Goal: Information Seeking & Learning: Check status

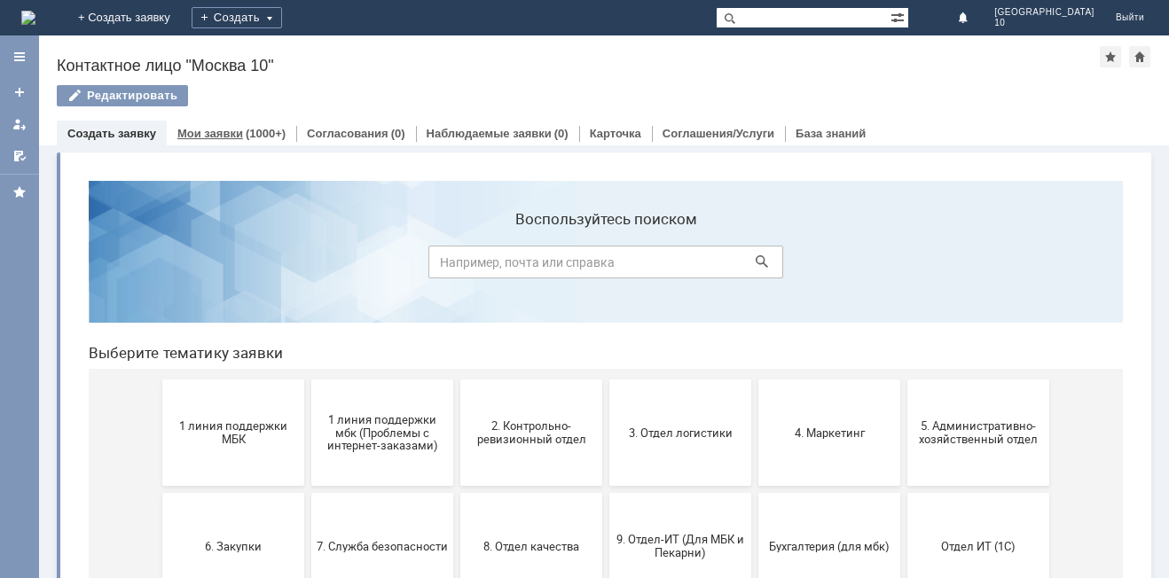
click at [225, 132] on link "Мои заявки" at bounding box center [210, 133] width 66 height 13
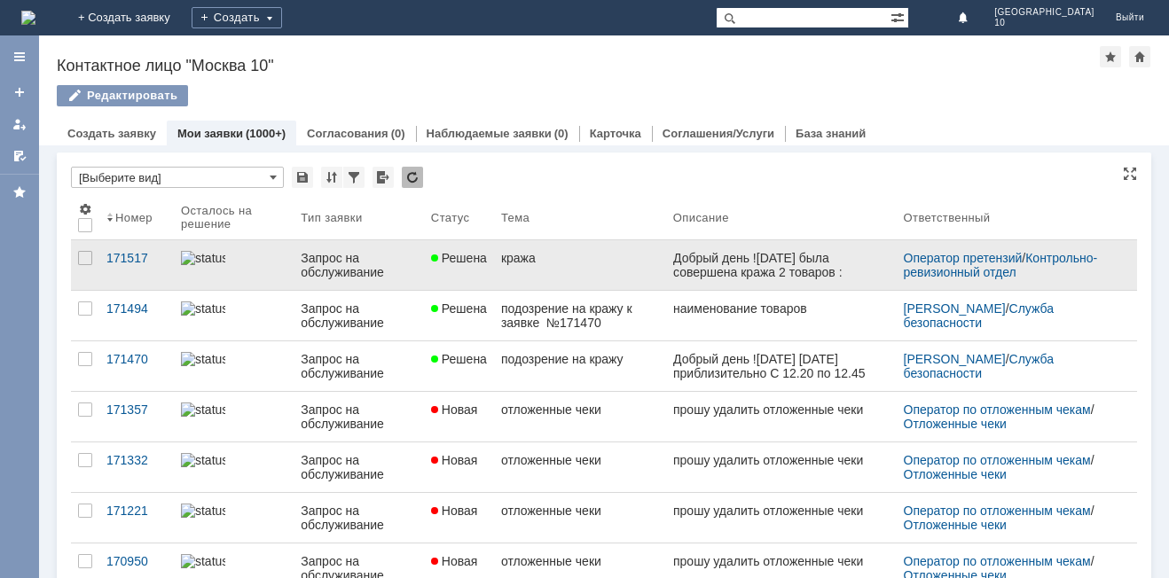
click at [561, 260] on div "кража" at bounding box center [580, 258] width 158 height 14
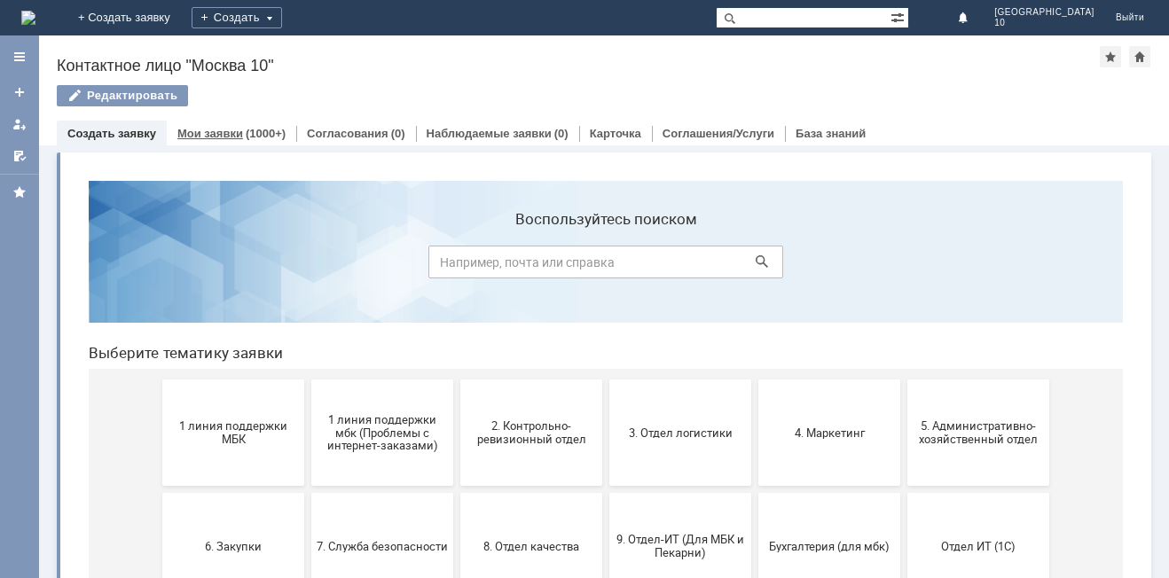
click at [239, 131] on div "Мои заявки (1000+)" at bounding box center [231, 134] width 108 height 12
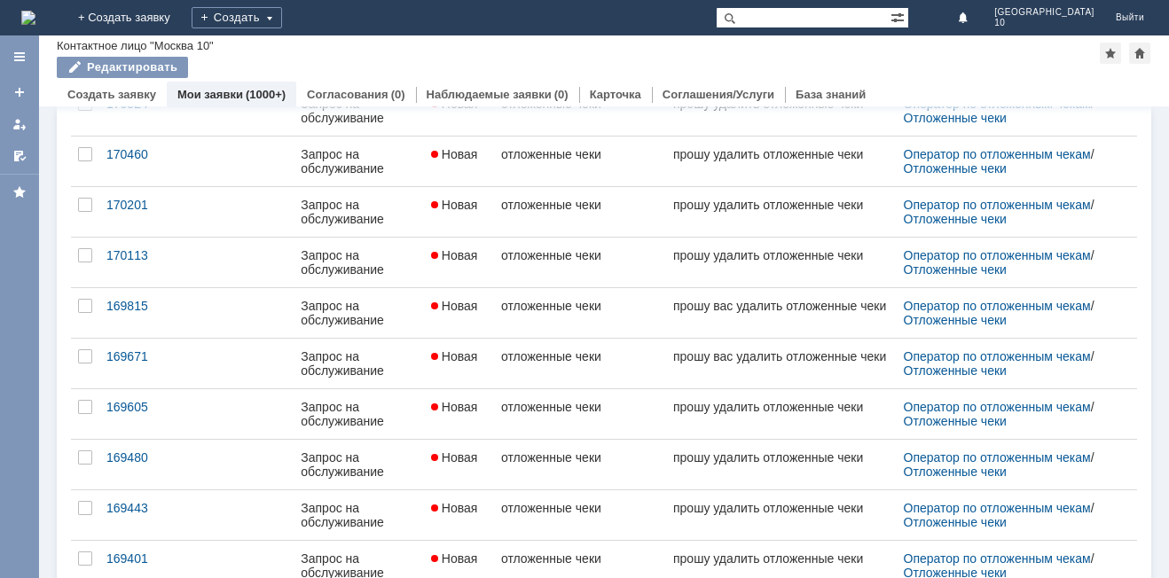
scroll to position [684, 0]
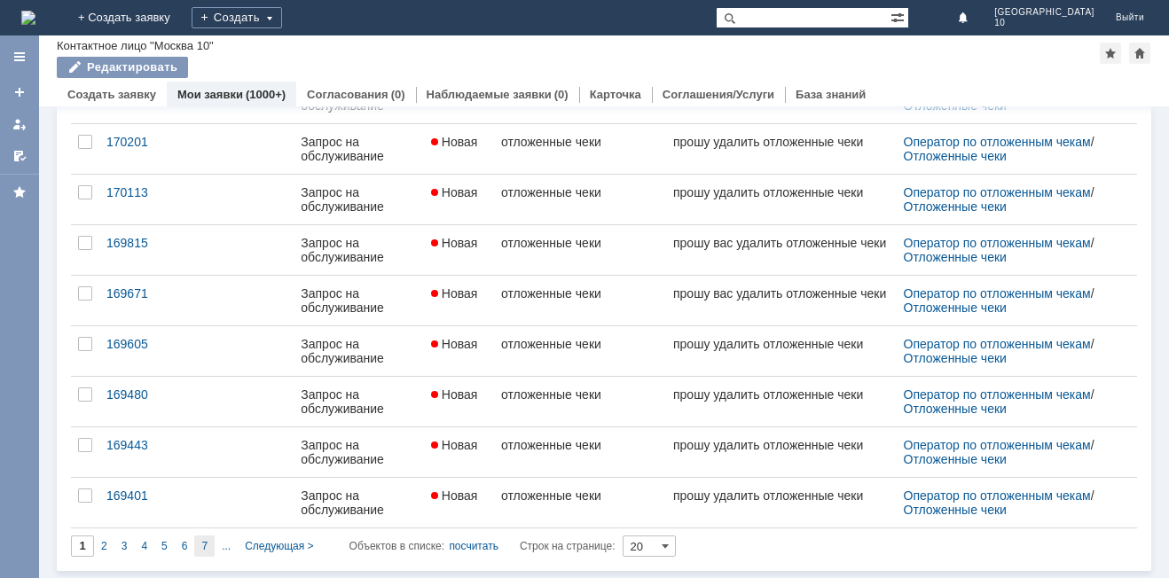
click at [203, 546] on span "7" at bounding box center [204, 546] width 6 height 12
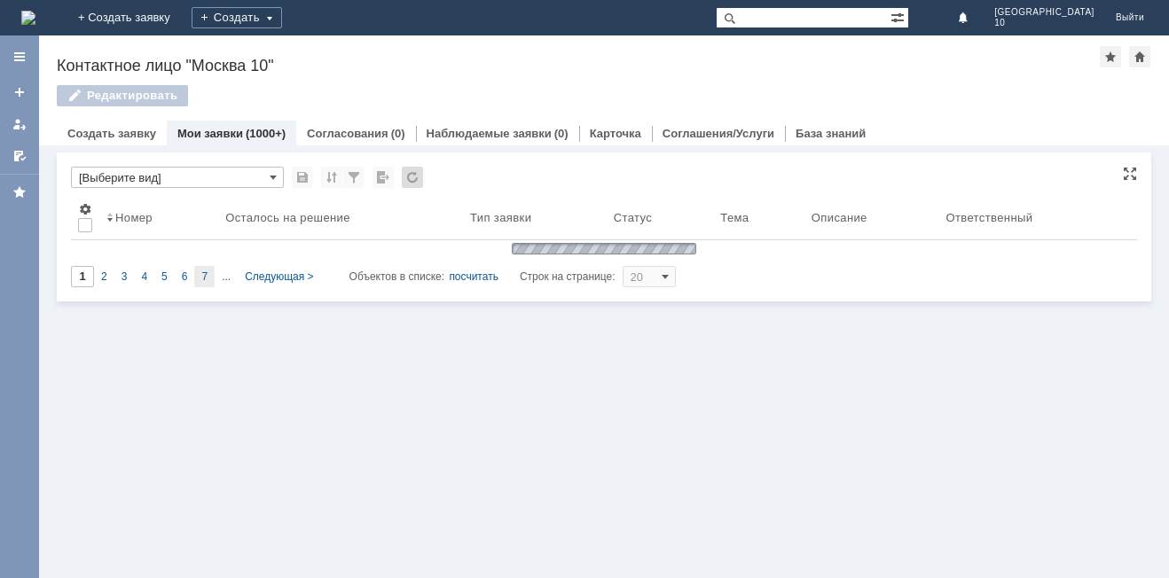
type input "7"
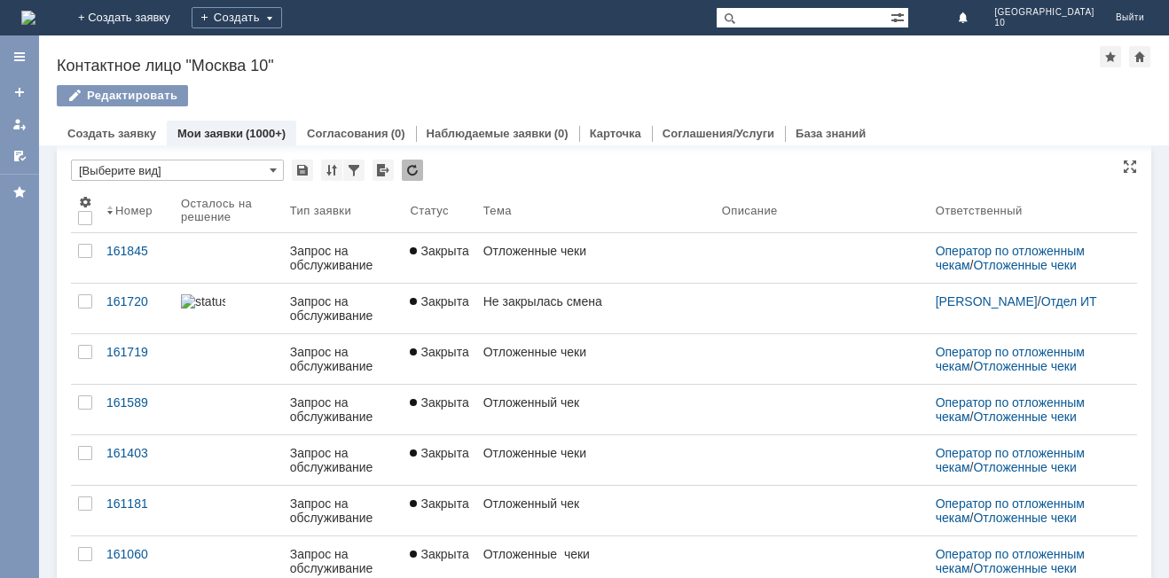
scroll to position [0, 0]
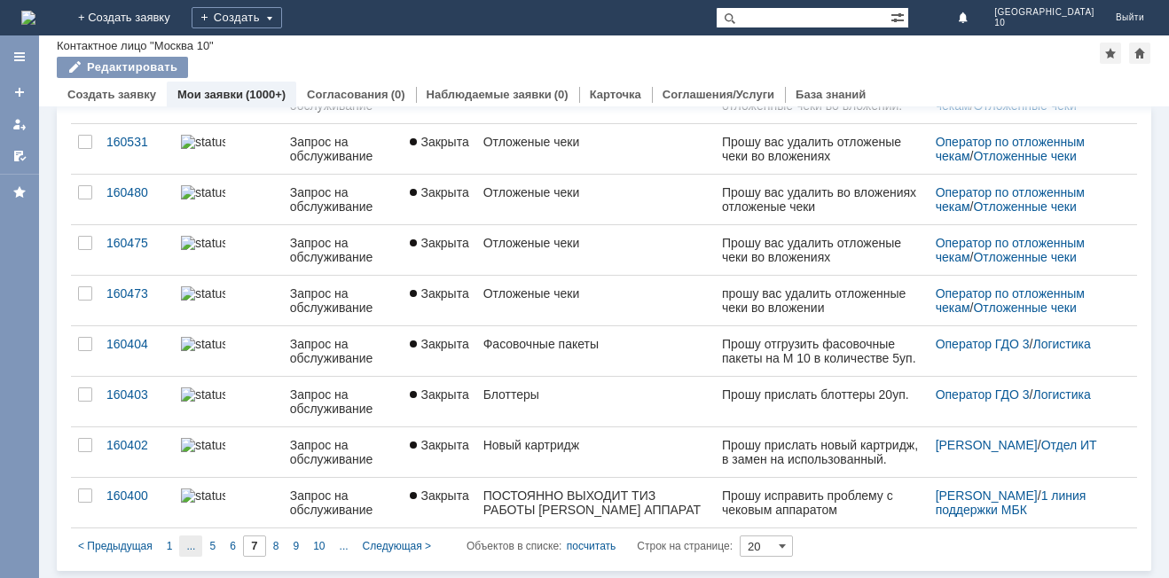
click at [180, 545] on div "..." at bounding box center [190, 546] width 23 height 21
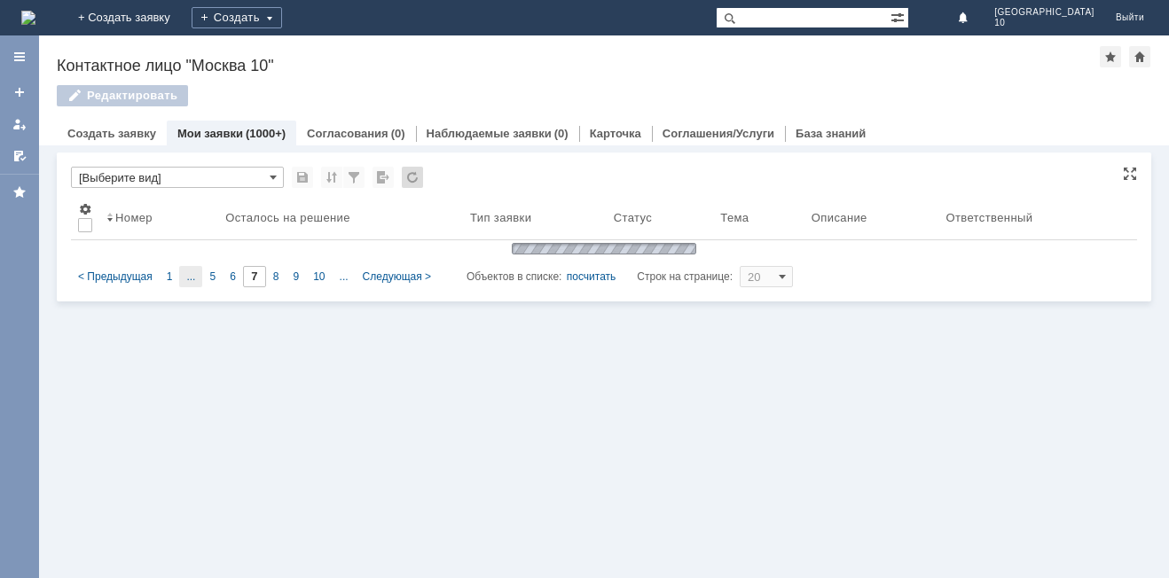
type input "2"
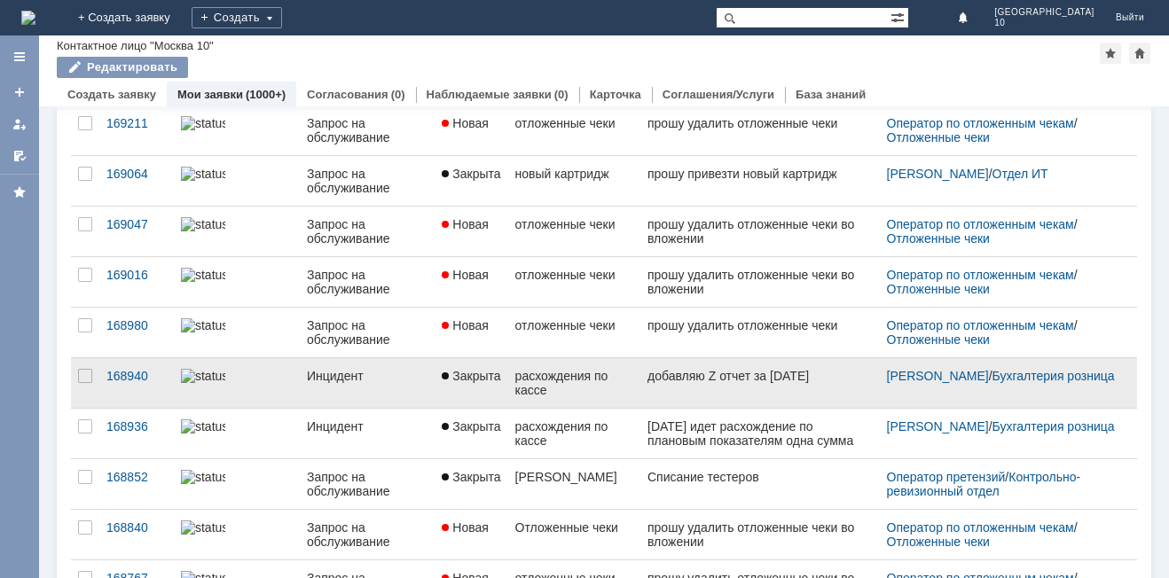
click at [540, 393] on div "расхождения по кассе" at bounding box center [574, 383] width 118 height 28
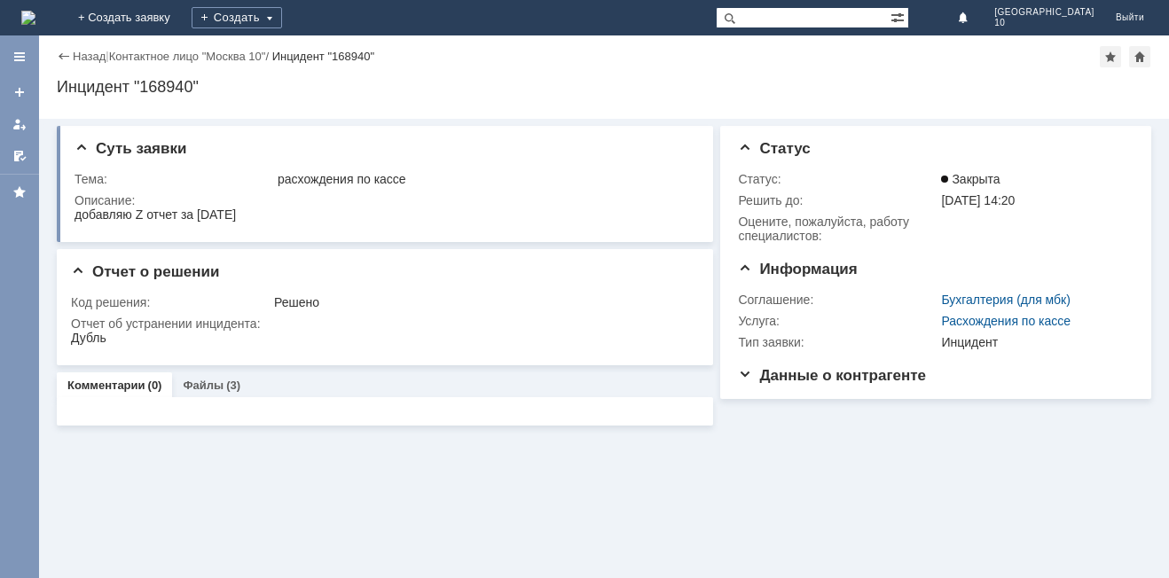
click at [59, 53] on div "Назад" at bounding box center [81, 56] width 49 height 13
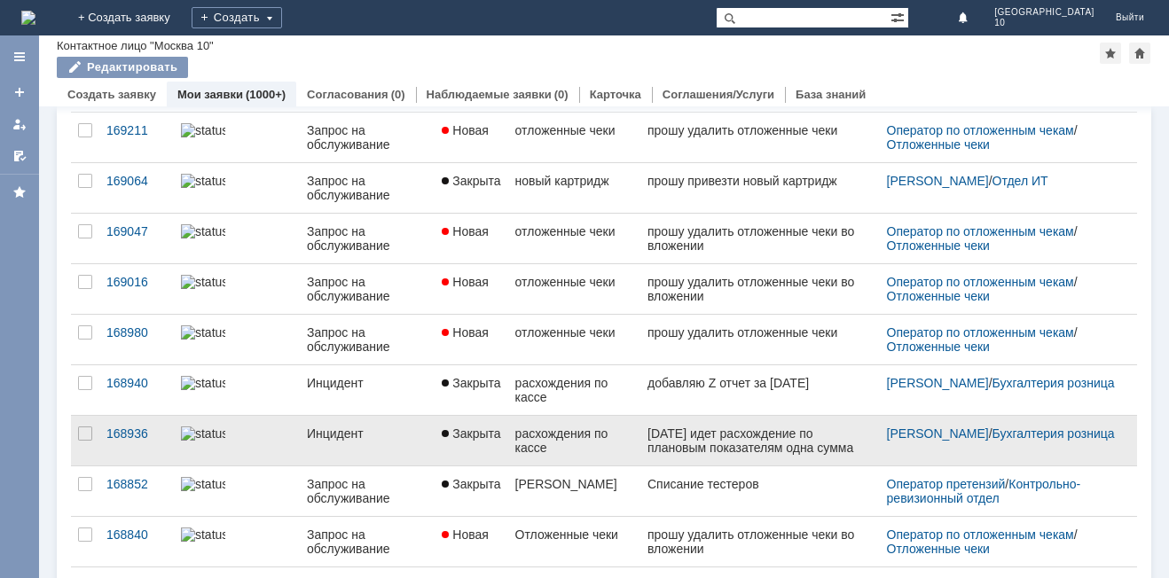
click at [531, 441] on div "расхождения по кассе" at bounding box center [574, 441] width 118 height 28
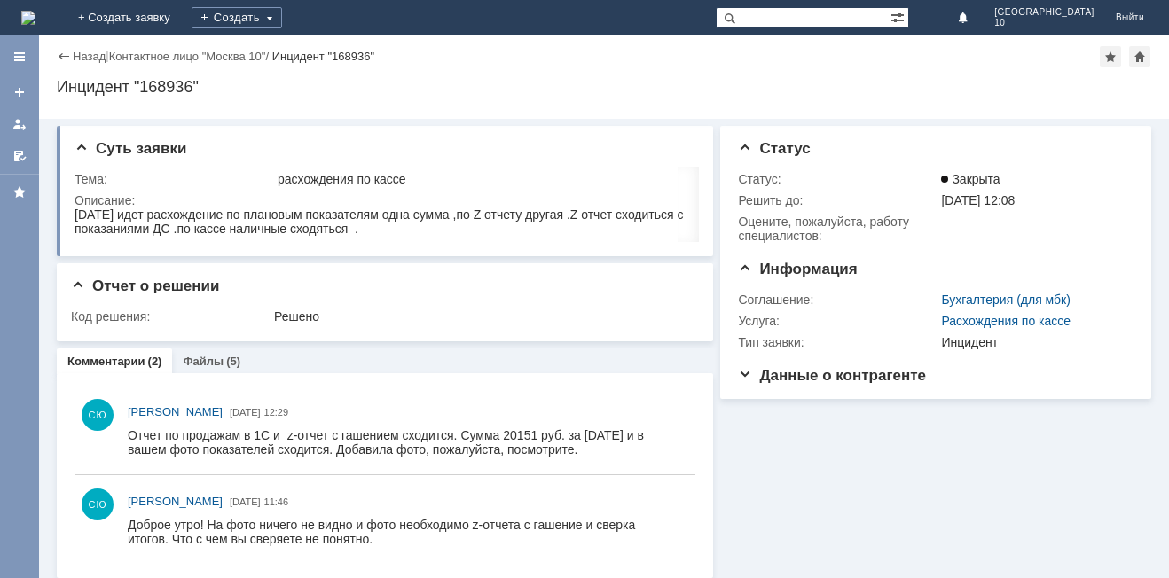
click at [64, 54] on div "Назад" at bounding box center [81, 56] width 49 height 13
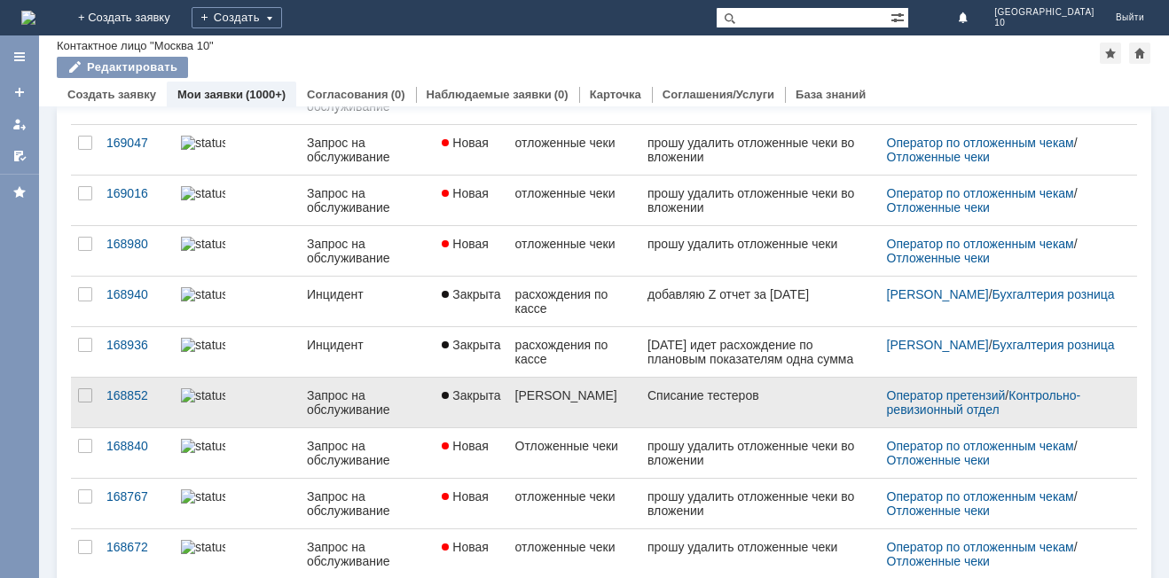
click at [640, 389] on link at bounding box center [759, 403] width 239 height 50
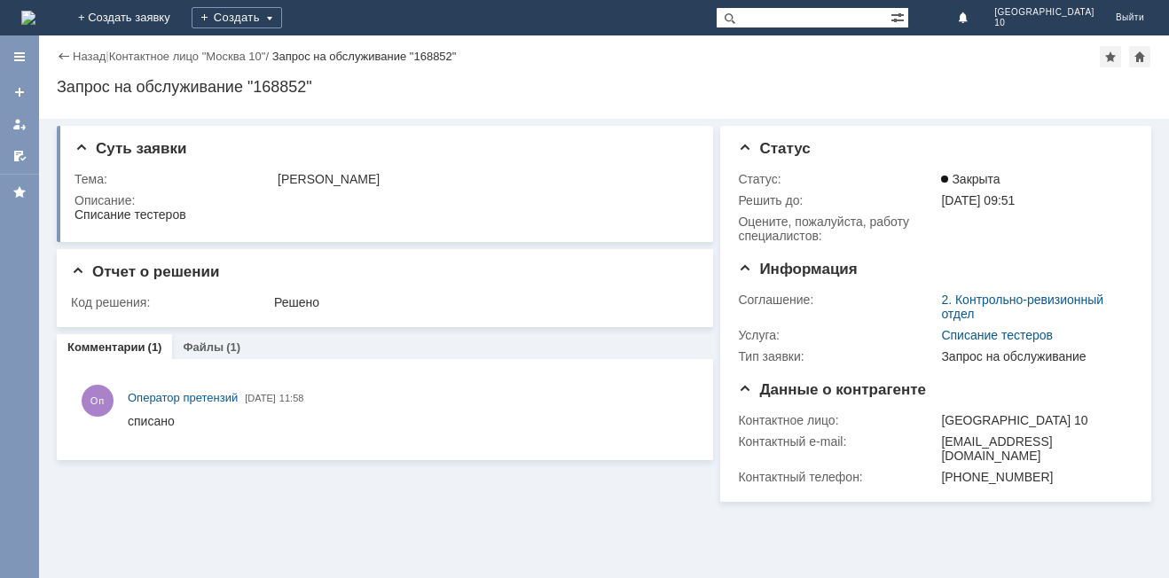
click at [61, 52] on div "Назад" at bounding box center [81, 56] width 49 height 13
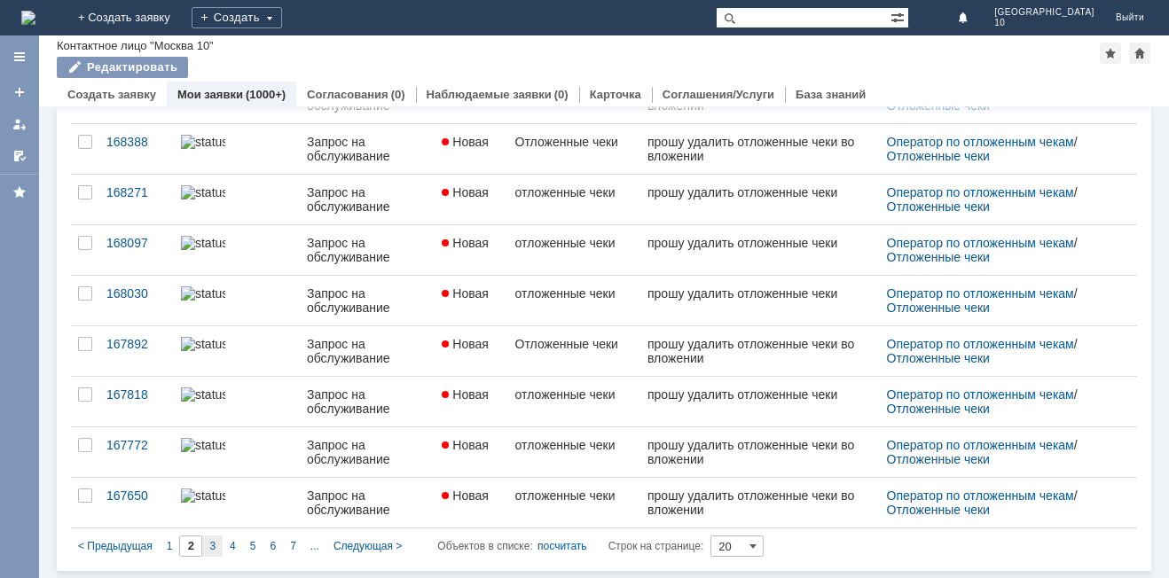
click at [210, 545] on span "3" at bounding box center [212, 546] width 6 height 12
type input "3"
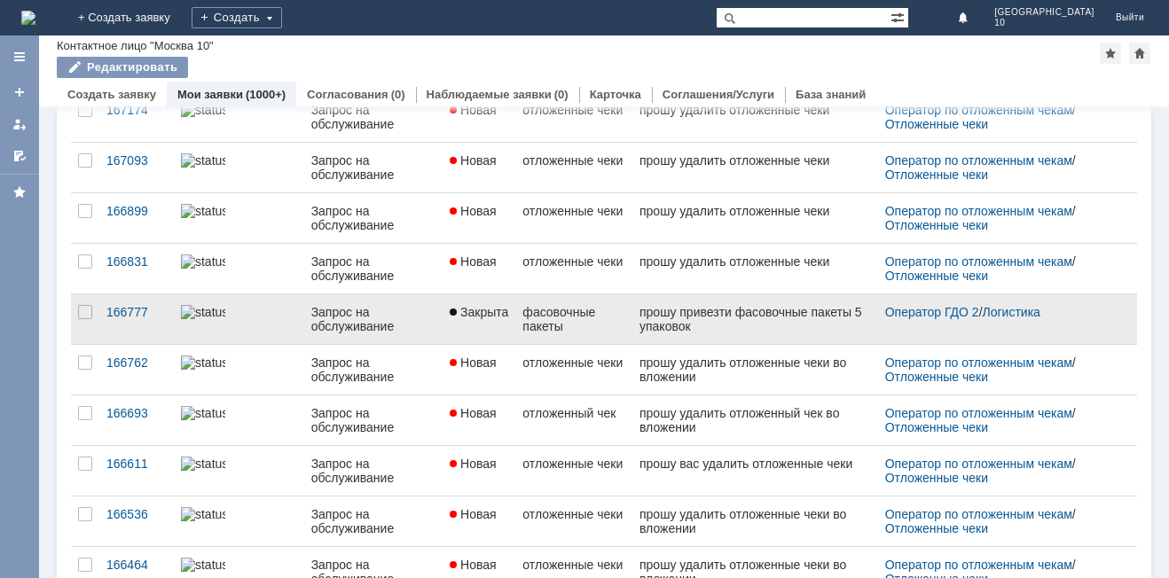
click at [547, 321] on div "фасовочные пакеты" at bounding box center [573, 319] width 103 height 28
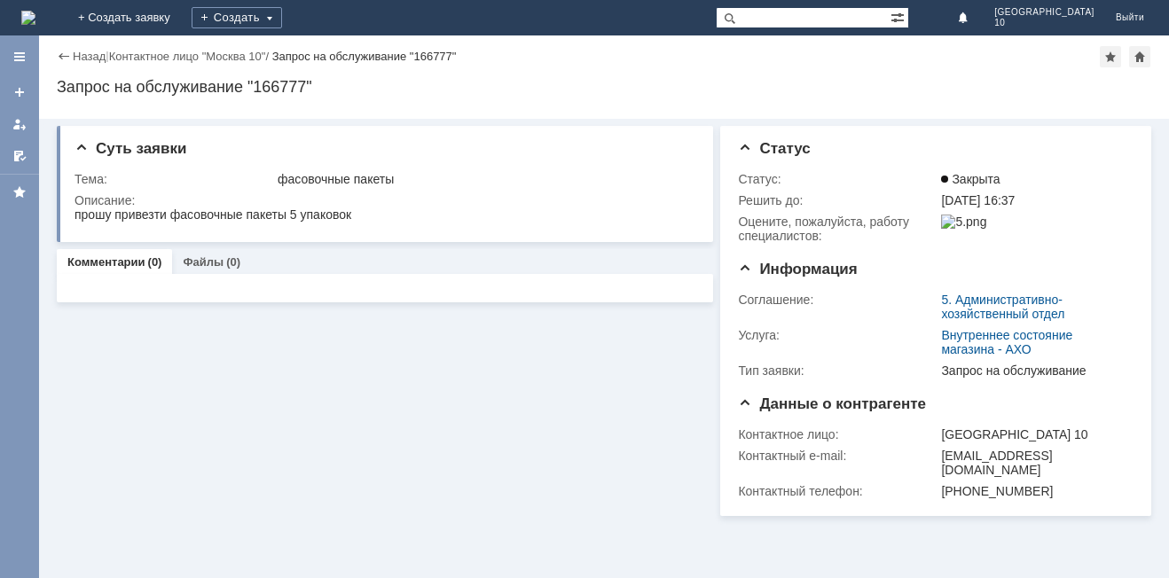
click at [61, 51] on div "Назад" at bounding box center [81, 56] width 49 height 13
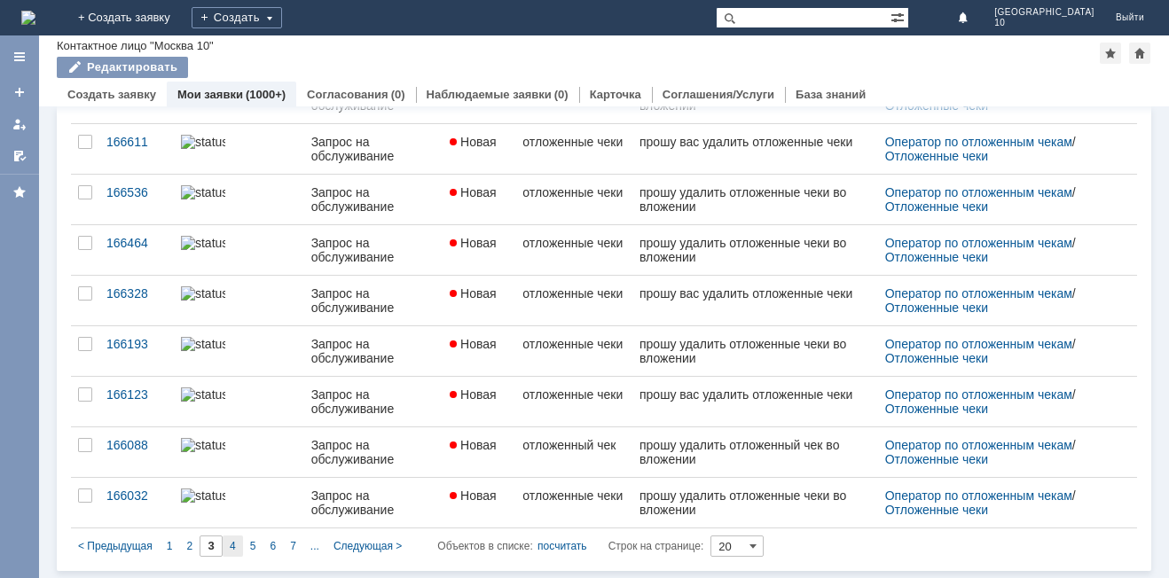
click at [237, 542] on div "4" at bounding box center [233, 546] width 20 height 21
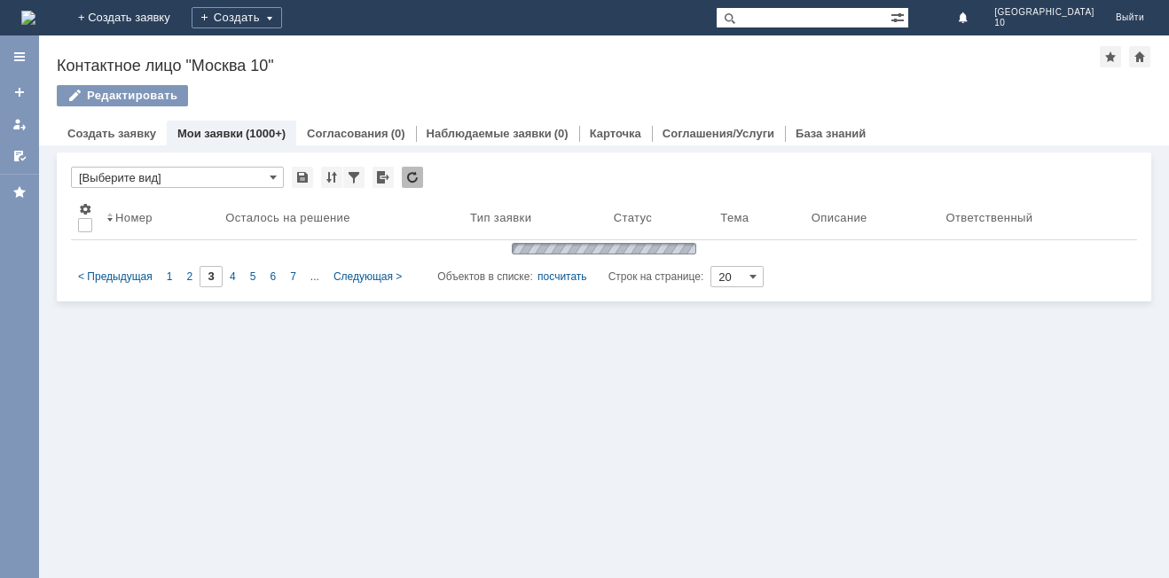
type input "4"
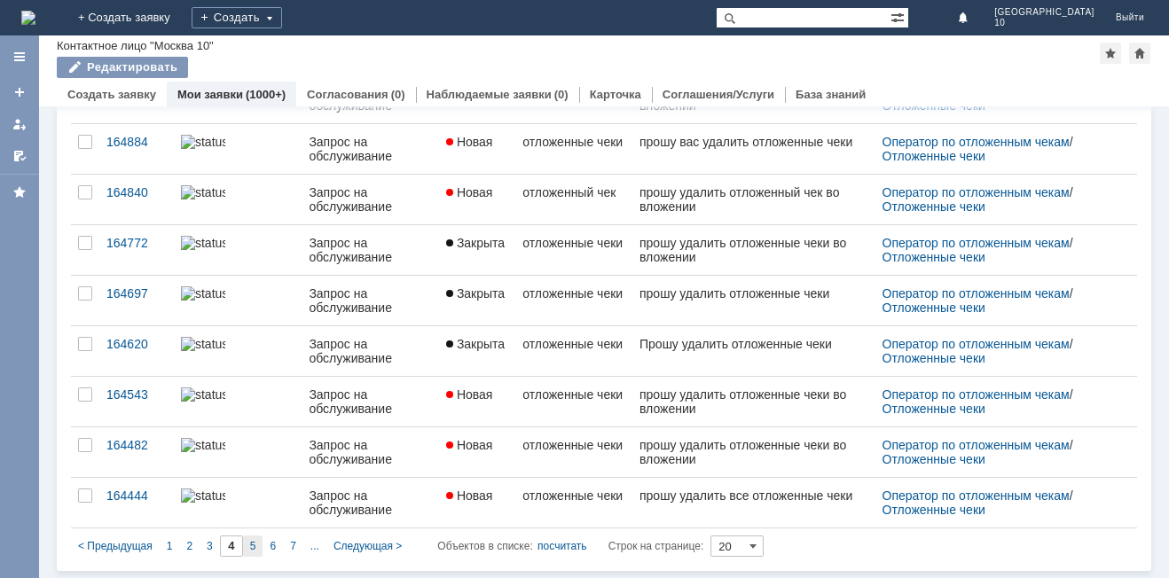
click at [258, 545] on div "5" at bounding box center [253, 546] width 20 height 21
type input "5"
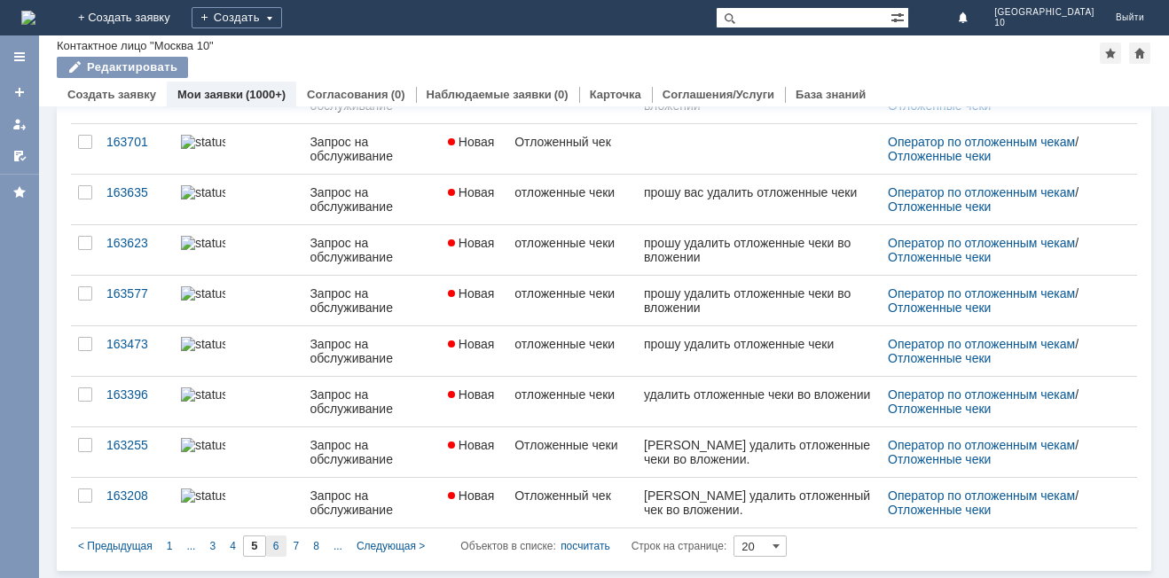
click at [273, 548] on span "6" at bounding box center [276, 546] width 6 height 12
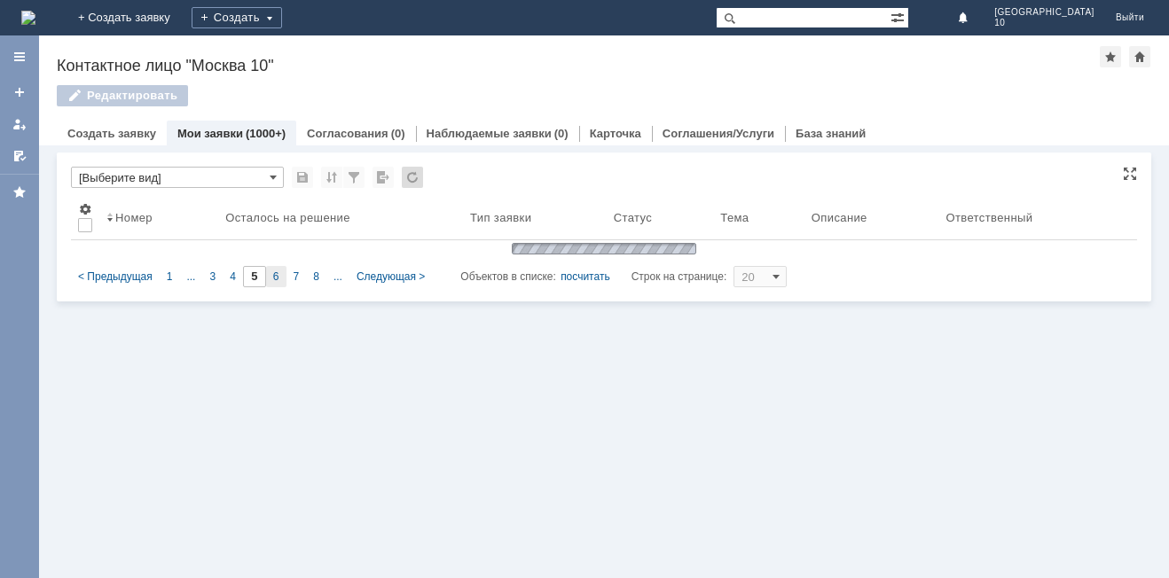
type input "6"
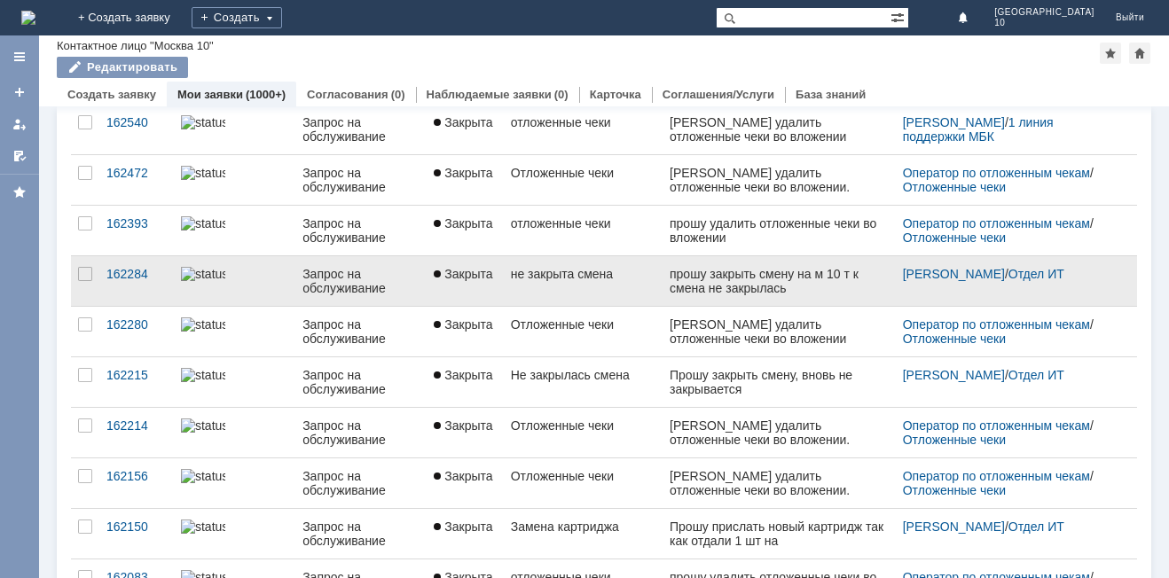
click at [601, 286] on link "не закрыта смена" at bounding box center [584, 281] width 160 height 50
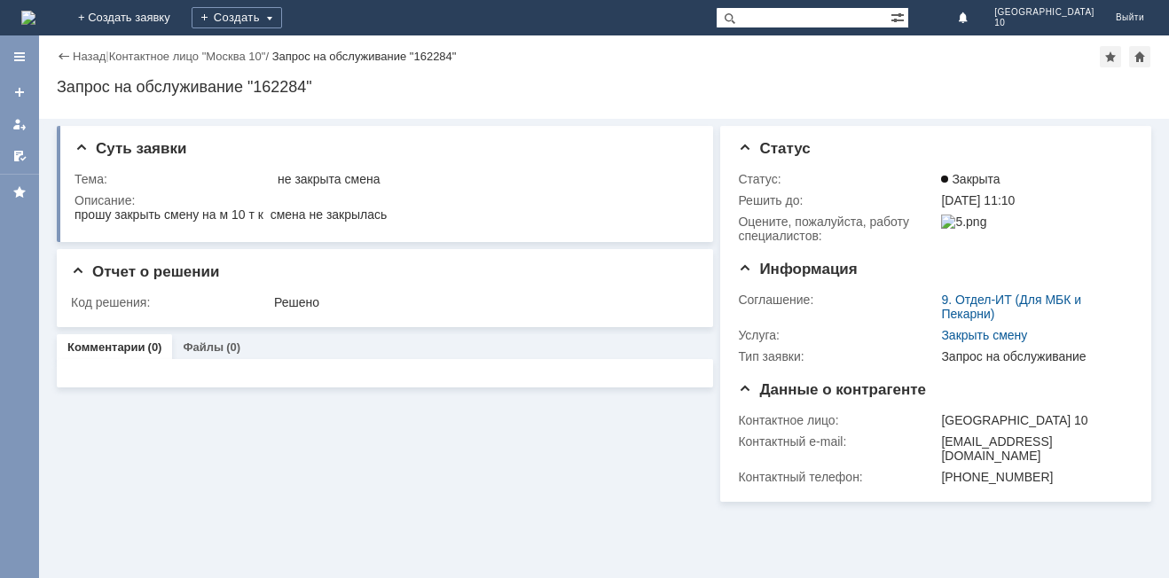
click at [58, 57] on div "Назад" at bounding box center [81, 56] width 49 height 13
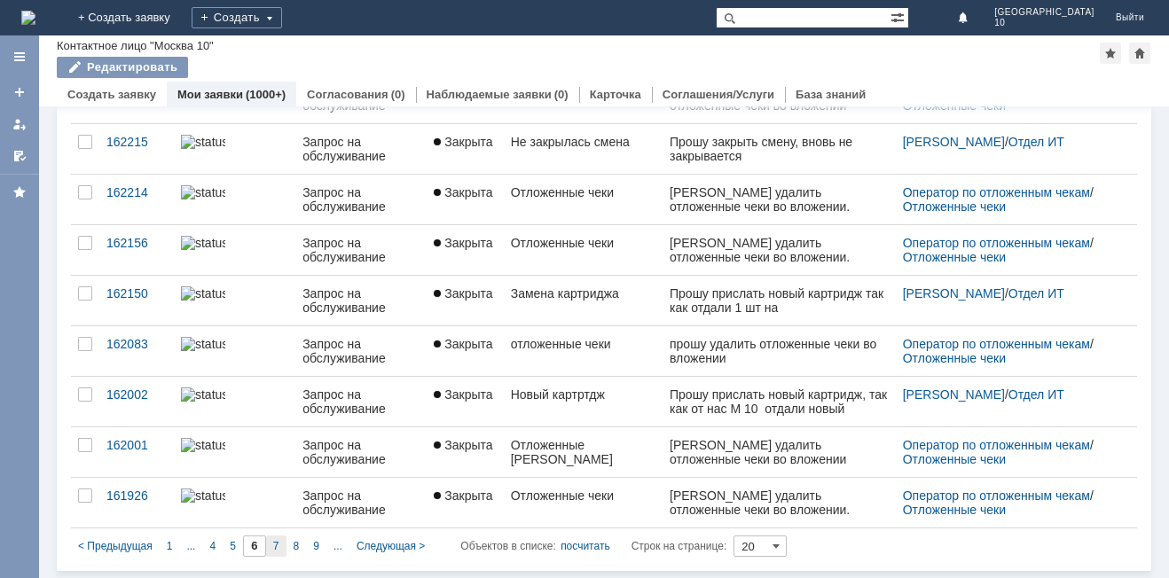
click at [279, 546] on div "7" at bounding box center [276, 546] width 20 height 21
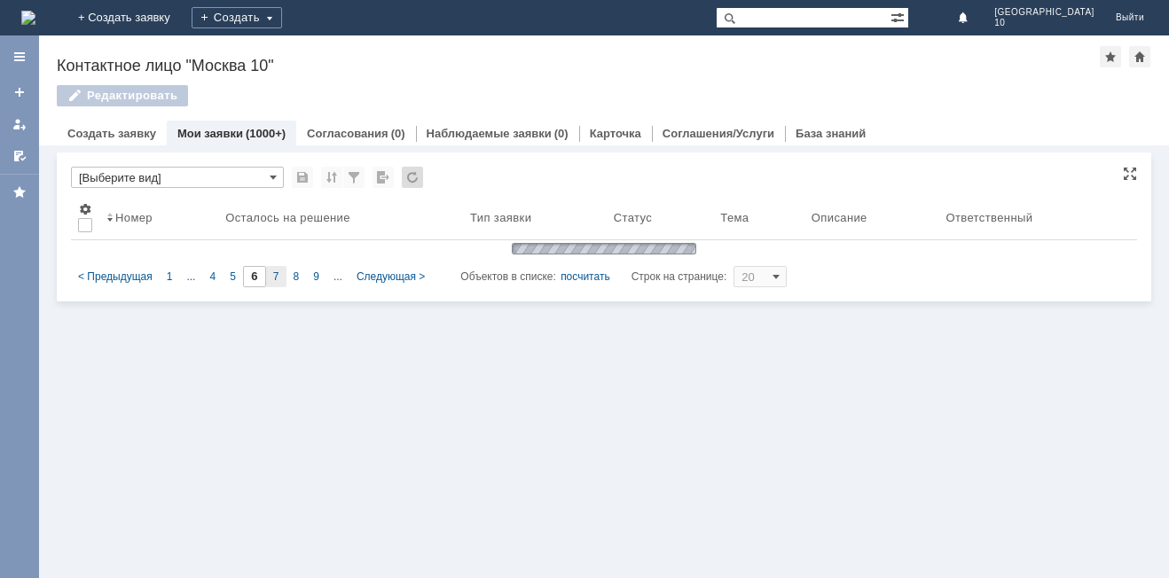
type input "7"
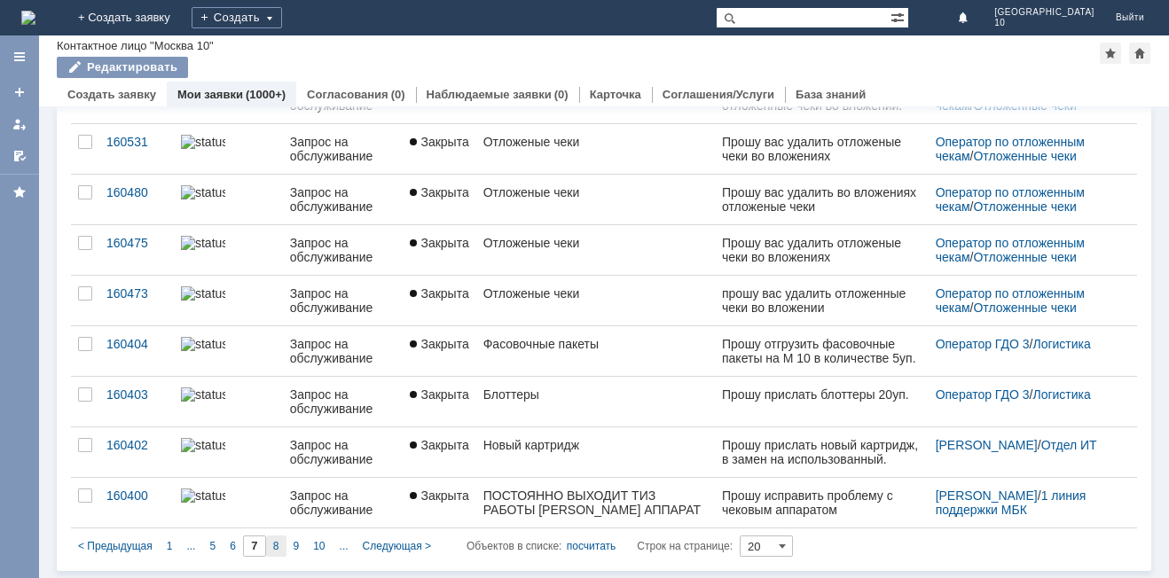
click at [273, 547] on span "8" at bounding box center [276, 546] width 6 height 12
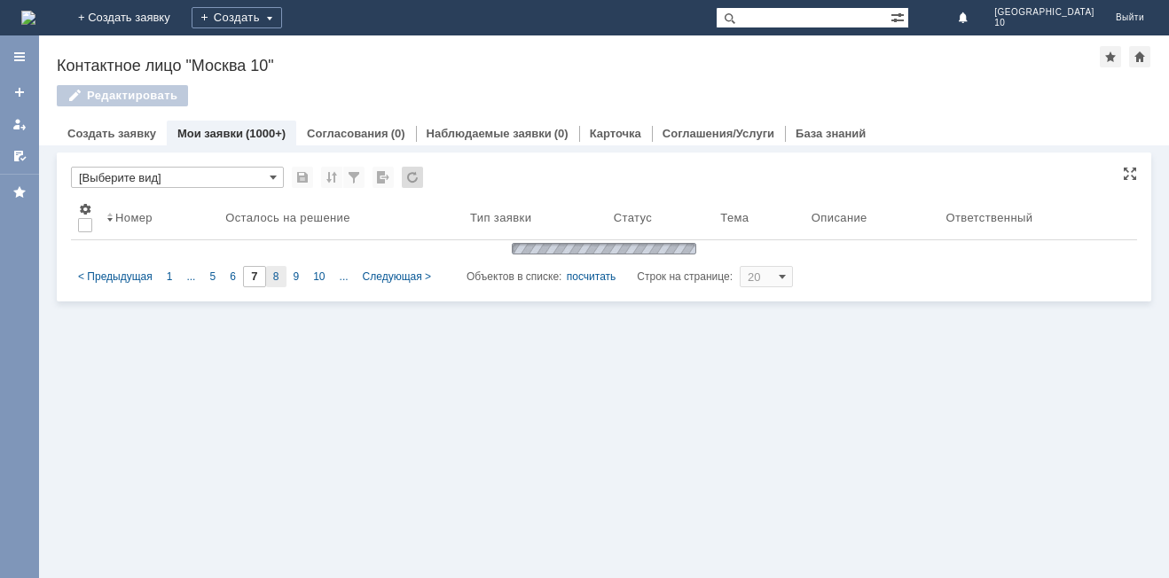
type input "8"
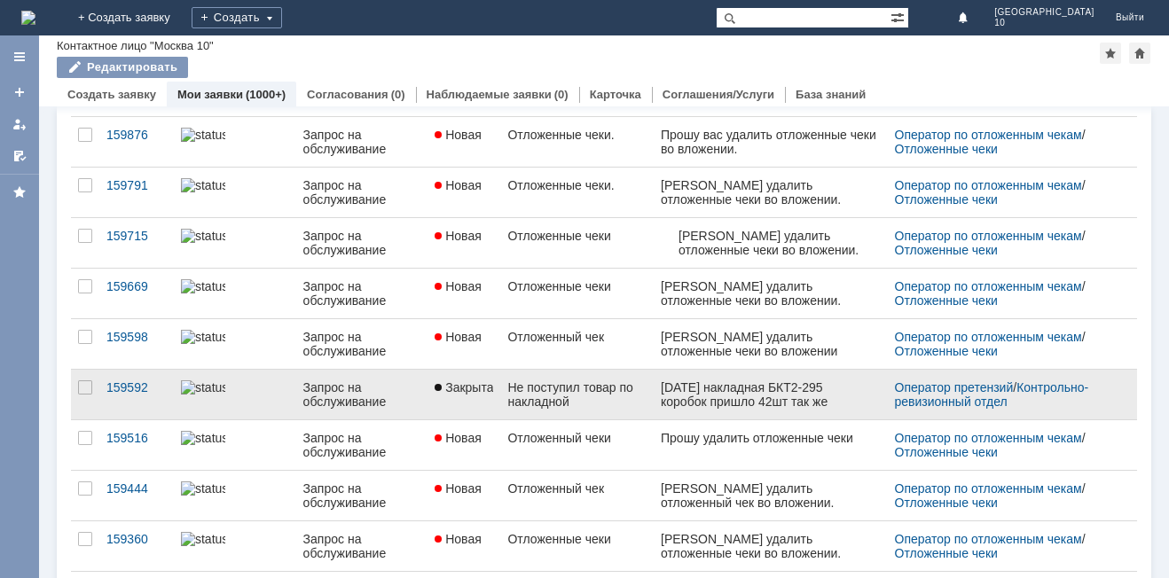
click at [614, 400] on div "Не поступил товар по накладной" at bounding box center [576, 394] width 139 height 28
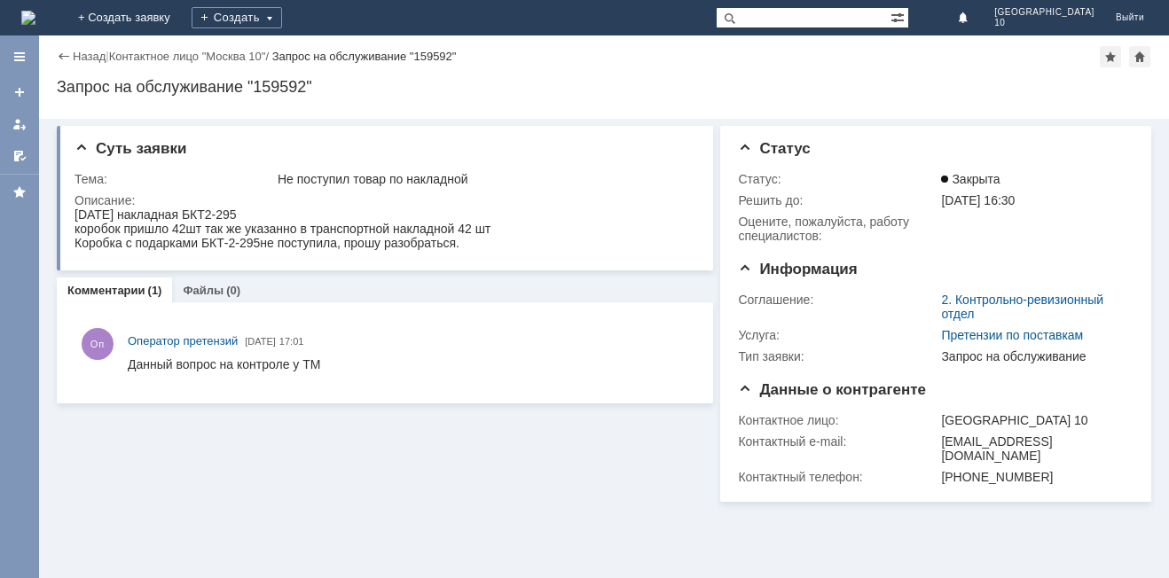
click at [63, 58] on div "Назад" at bounding box center [81, 56] width 49 height 13
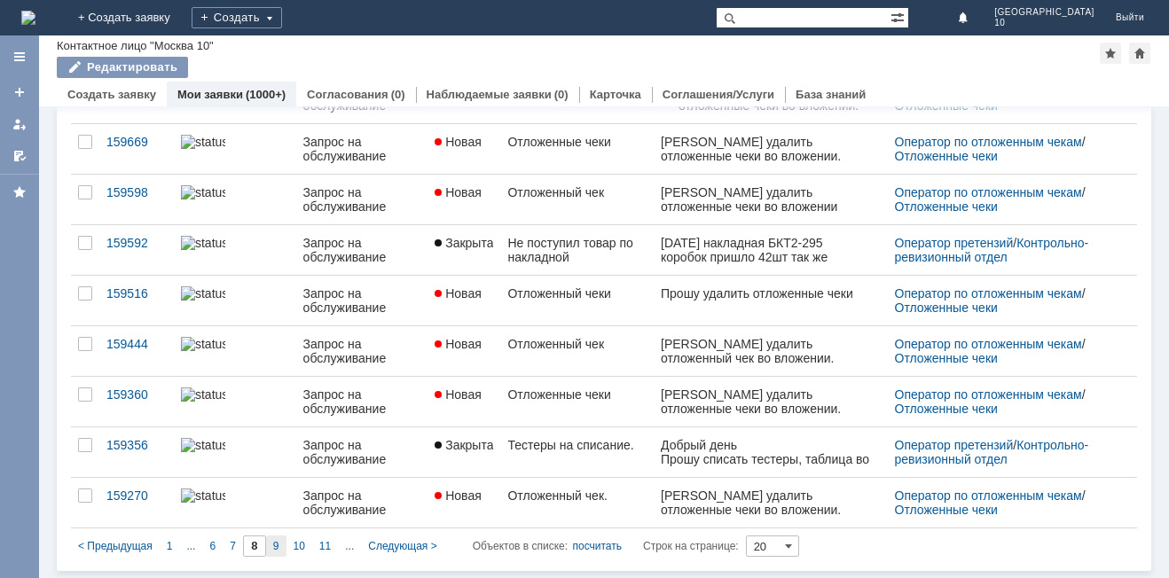
click at [277, 543] on span "9" at bounding box center [276, 546] width 6 height 12
type input "9"
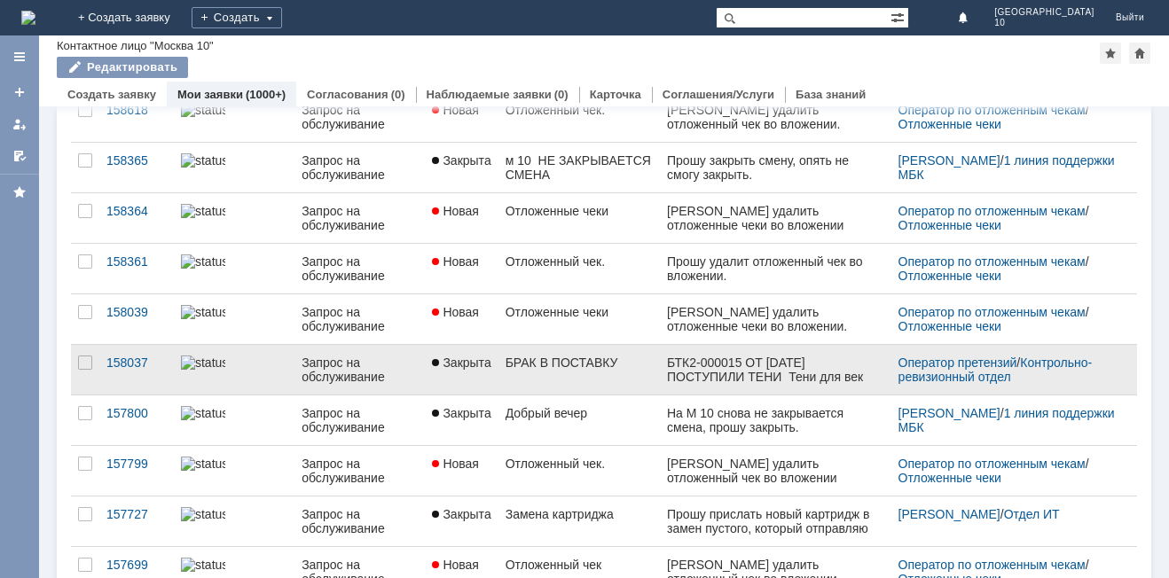
click at [590, 375] on link "БРАК В ПОСТАВКУ" at bounding box center [578, 370] width 161 height 50
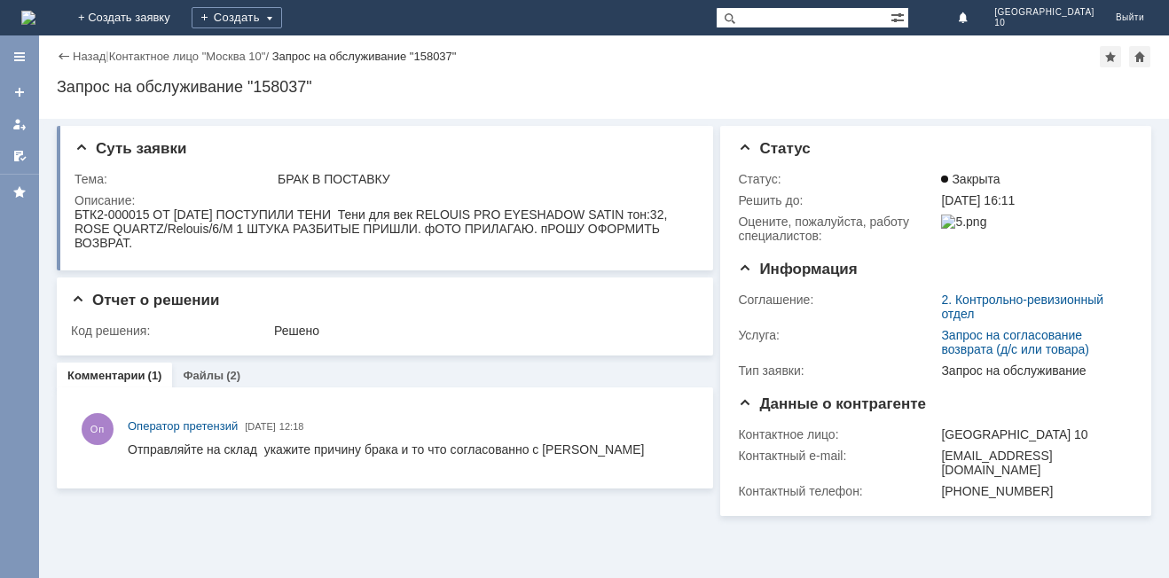
click at [61, 58] on div "Назад" at bounding box center [81, 56] width 49 height 13
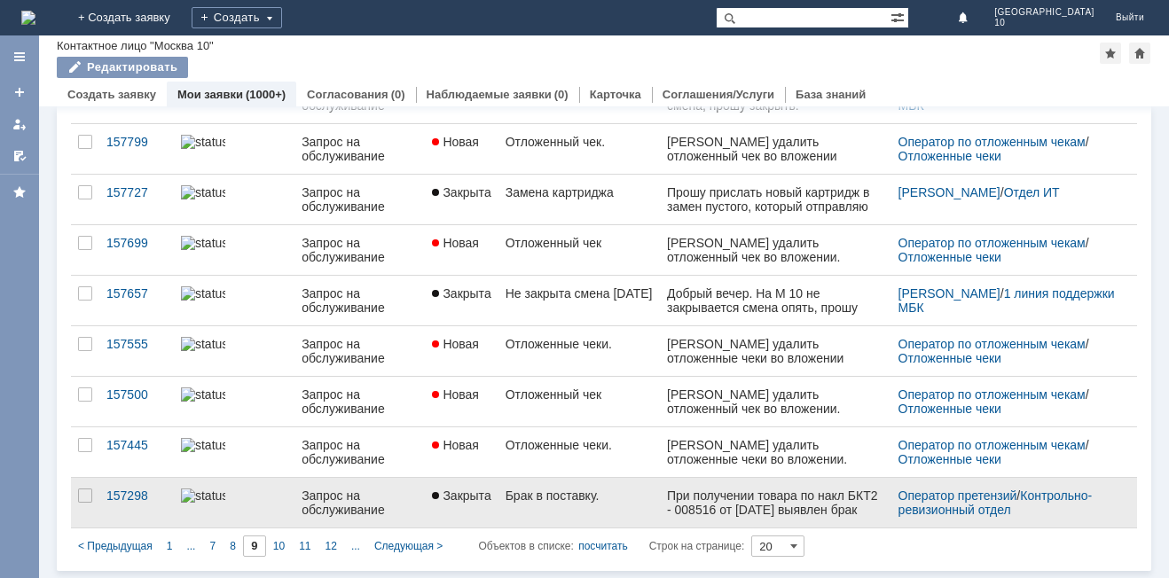
click at [591, 493] on div "Брак в поставку." at bounding box center [579, 496] width 147 height 14
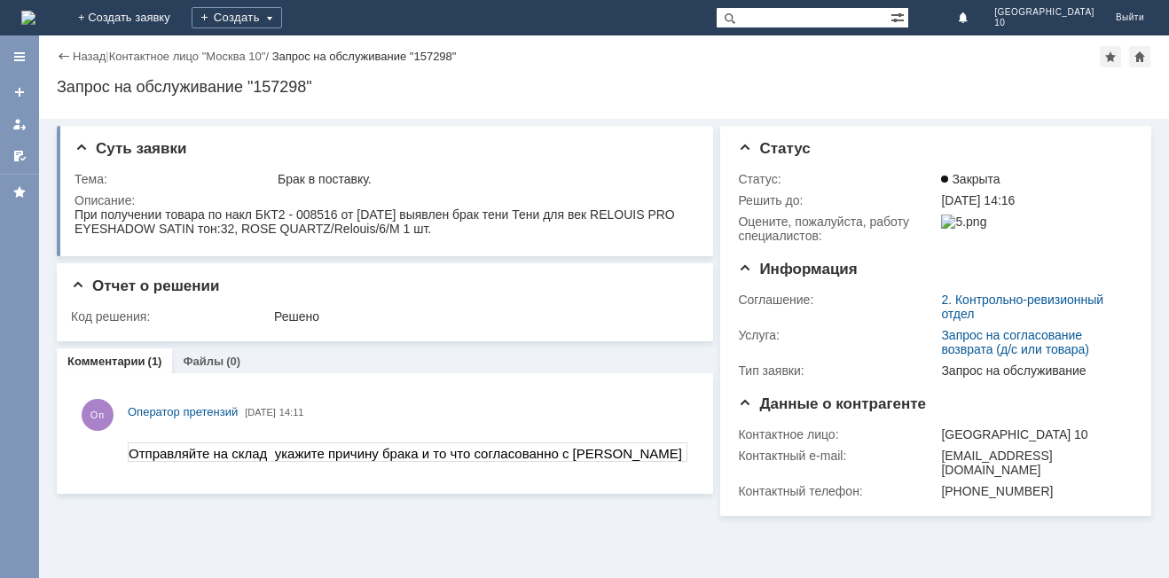
click at [59, 53] on div "Назад" at bounding box center [81, 56] width 49 height 13
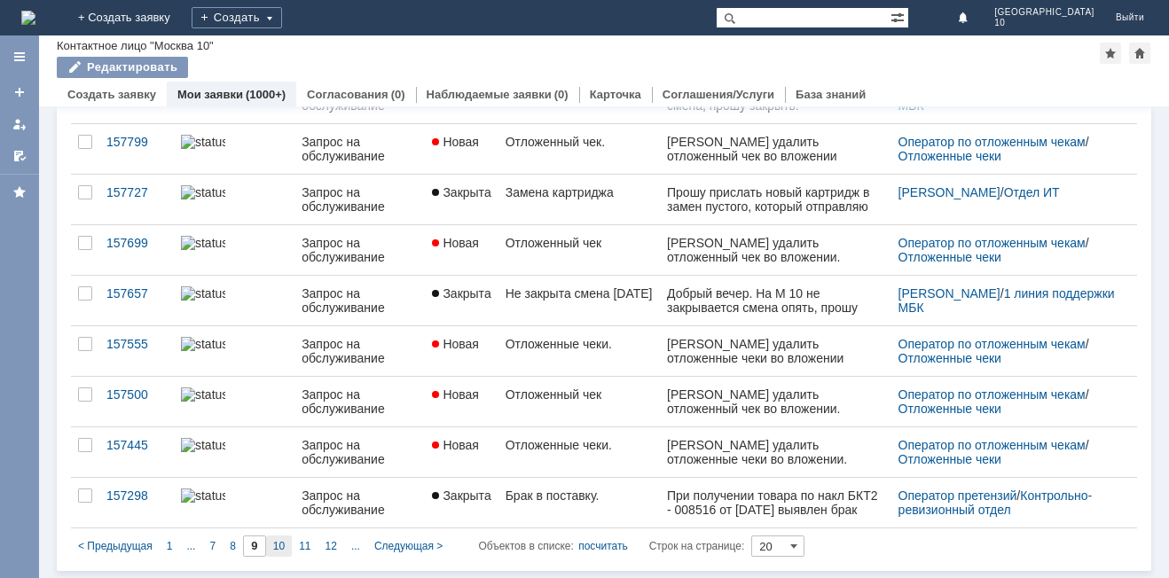
click at [274, 549] on span "10" at bounding box center [279, 546] width 12 height 12
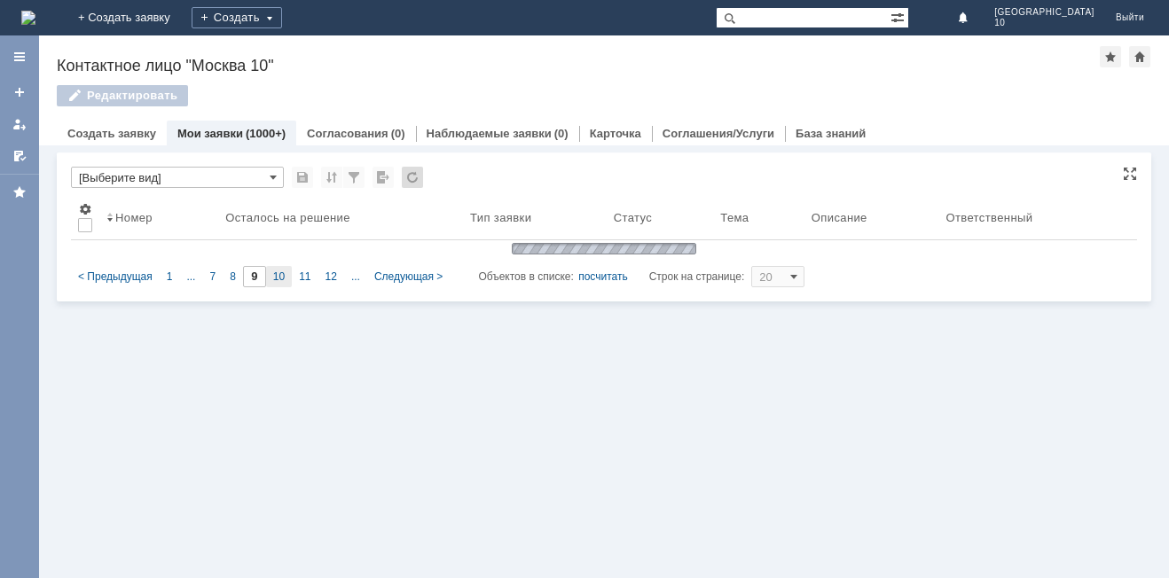
type input "10"
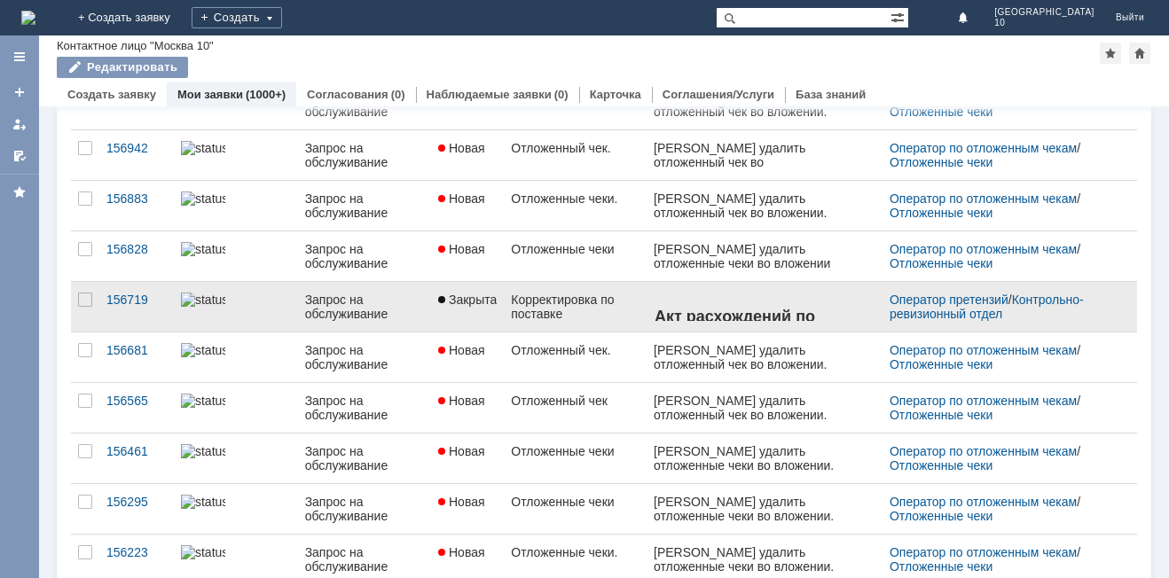
click at [590, 309] on div "Корректировка по поставке" at bounding box center [575, 307] width 128 height 28
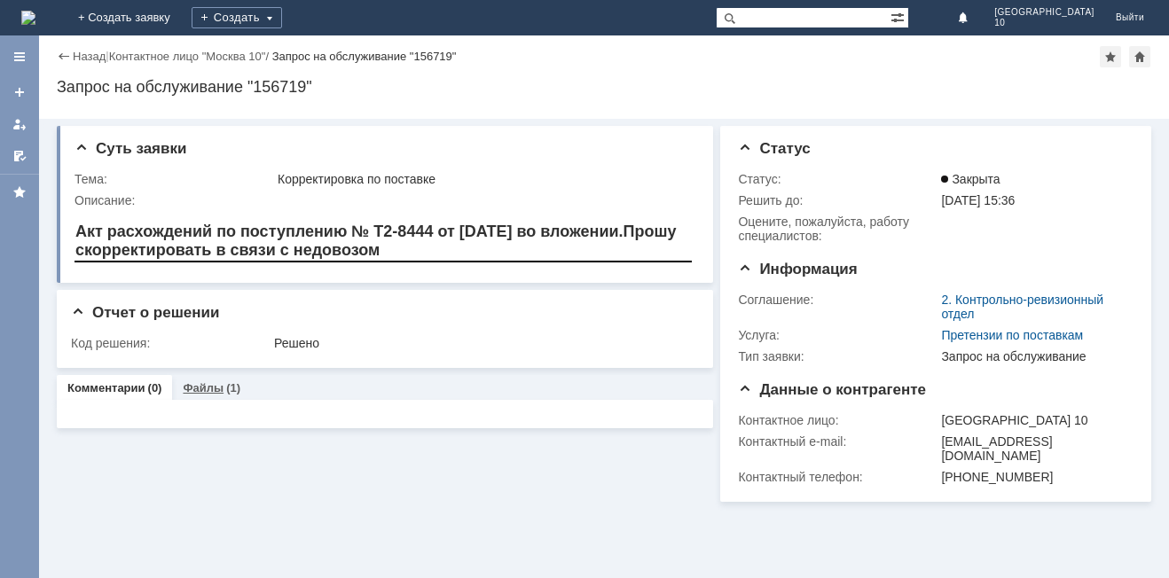
click at [215, 389] on link "Файлы" at bounding box center [203, 387] width 41 height 13
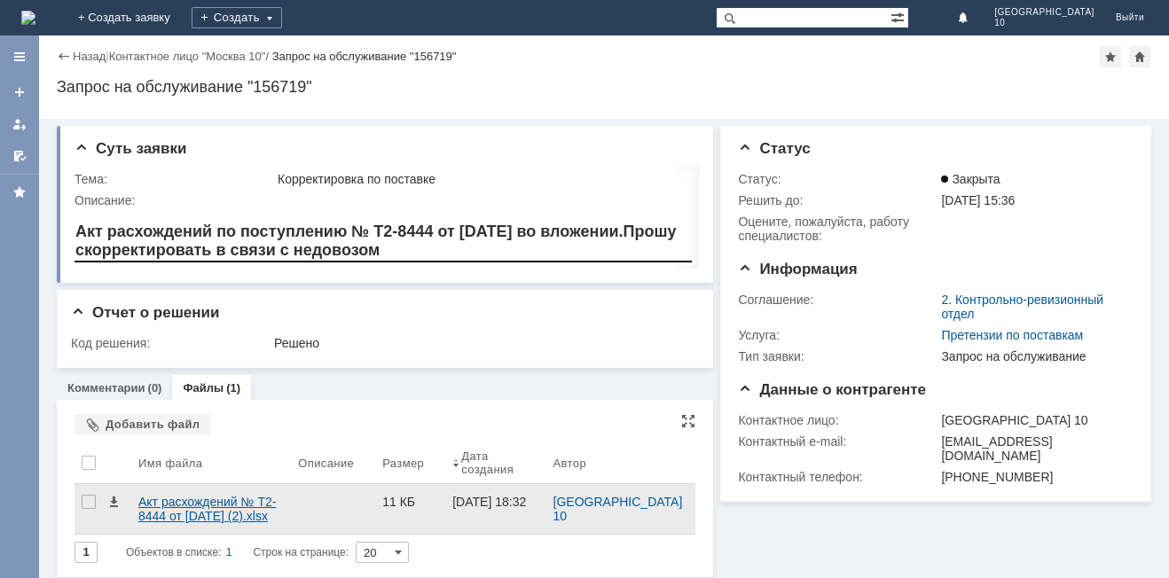
click at [270, 513] on div "Акт расхождений № Т2-8444 от 18.12.2024 (2).xlsx" at bounding box center [210, 509] width 145 height 28
click at [193, 511] on div "Акт расхождений № Т2-8444 от 18.12.2024 (2).xlsx" at bounding box center [210, 509] width 145 height 28
